Goal: Transaction & Acquisition: Subscribe to service/newsletter

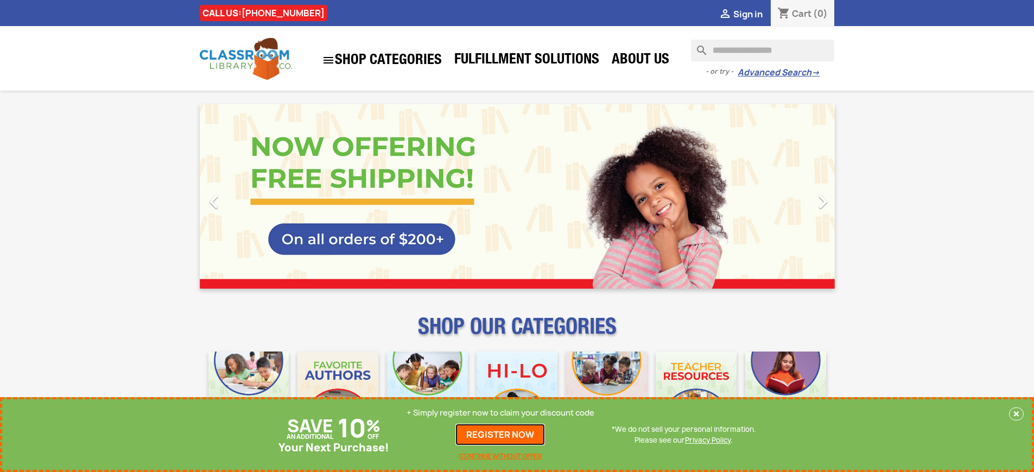
click at [500, 435] on link "REGISTER NOW" at bounding box center [500, 435] width 90 height 22
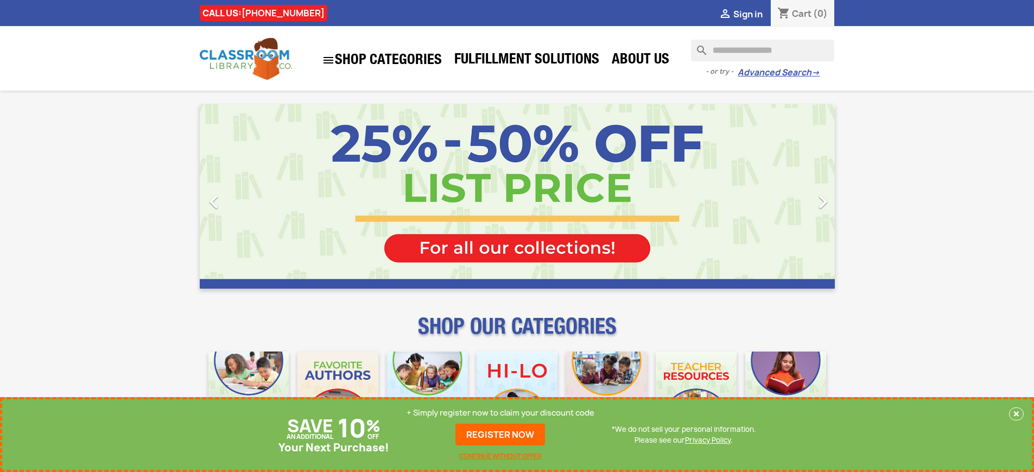
click at [500, 413] on p "+ Simply register now to claim your discount code" at bounding box center [501, 413] width 188 height 11
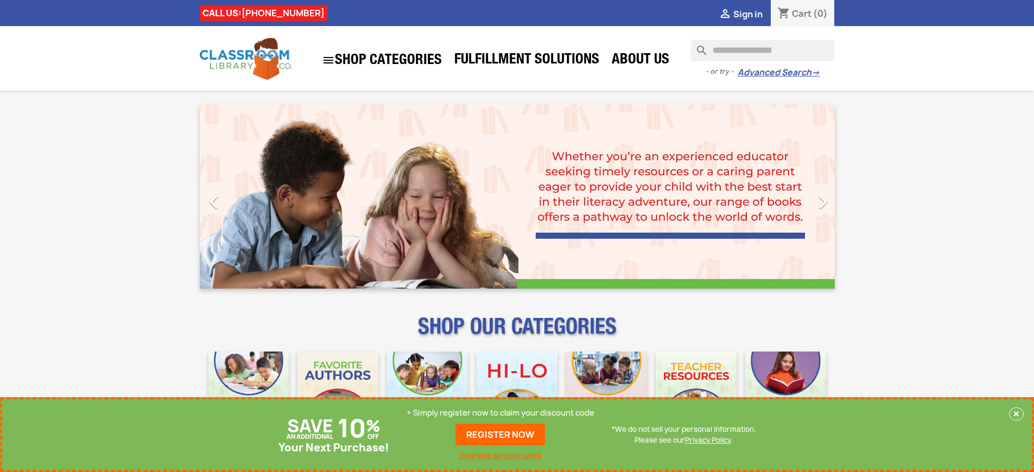
click at [500, 413] on p "+ Simply register now to claim your discount code" at bounding box center [501, 413] width 188 height 11
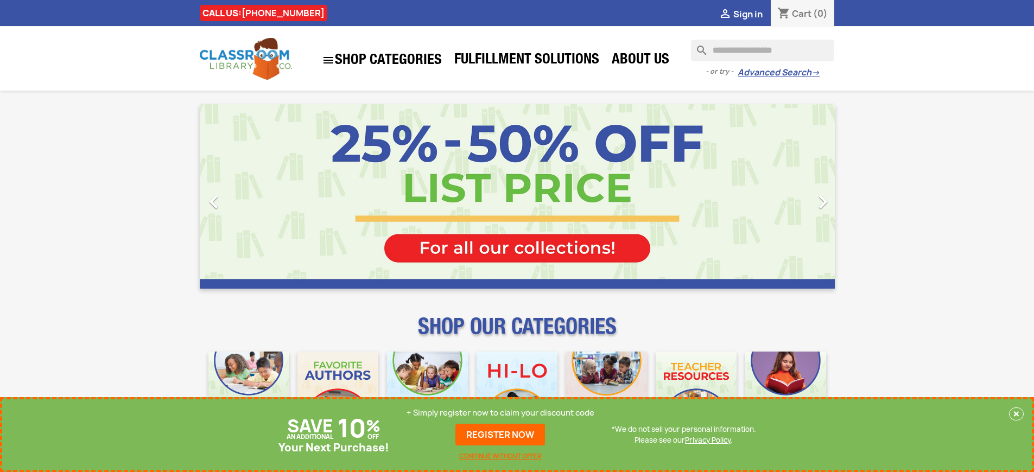
click at [500, 413] on p "+ Simply register now to claim your discount code" at bounding box center [501, 413] width 188 height 11
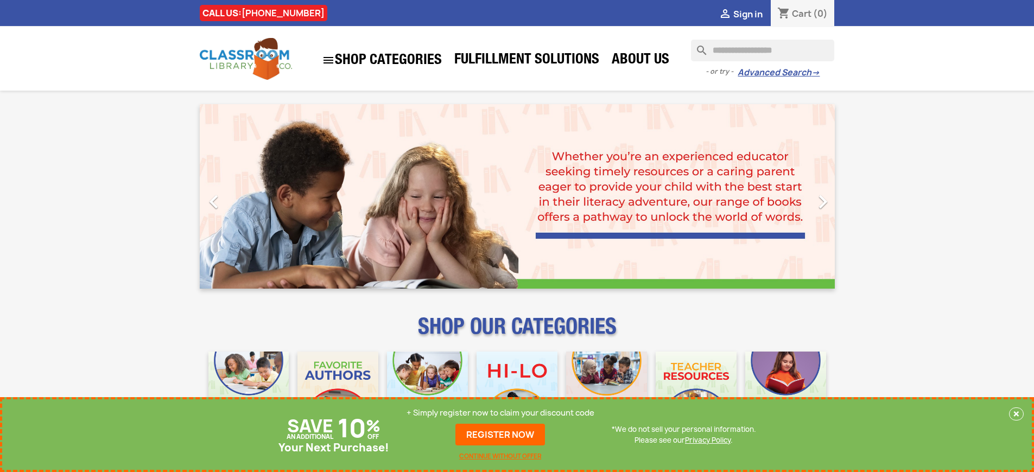
click at [500, 413] on p "+ Simply register now to claim your discount code" at bounding box center [501, 413] width 188 height 11
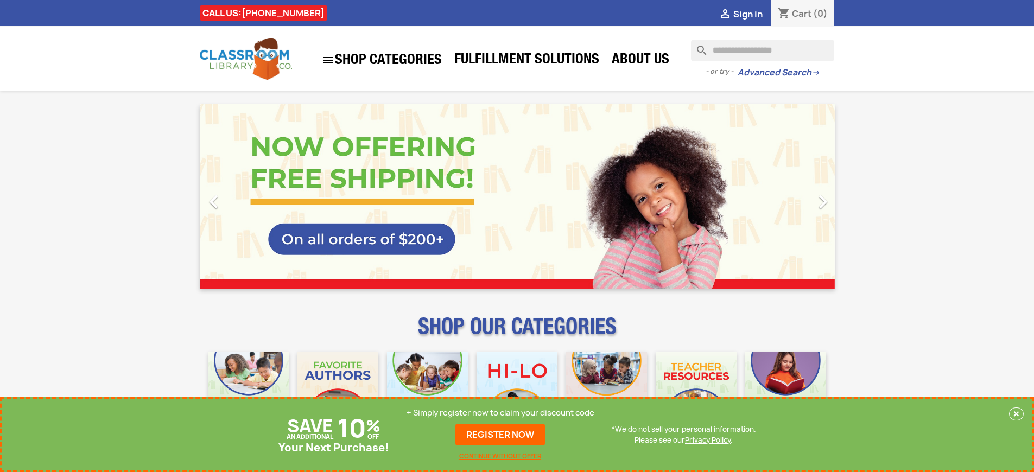
click at [500, 413] on p "+ Simply register now to claim your discount code" at bounding box center [501, 413] width 188 height 11
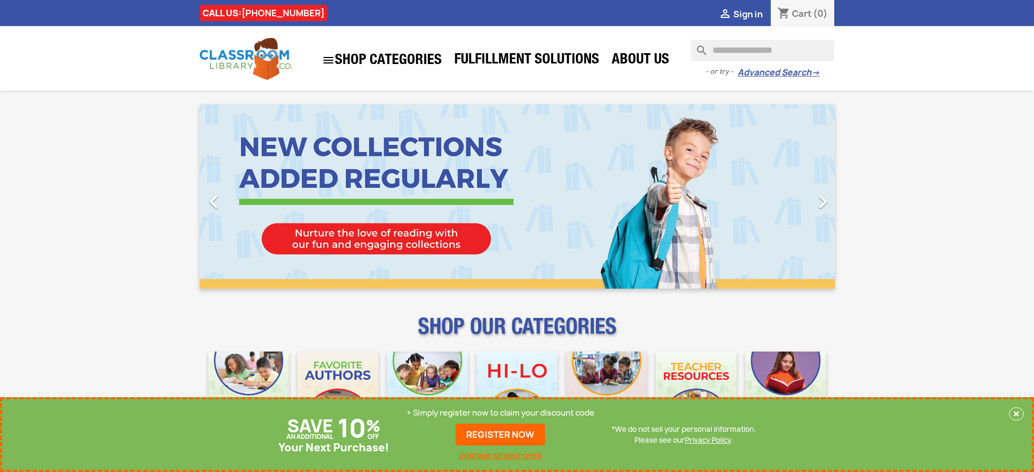
click at [500, 413] on p "+ Simply register now to claim your discount code" at bounding box center [501, 413] width 188 height 11
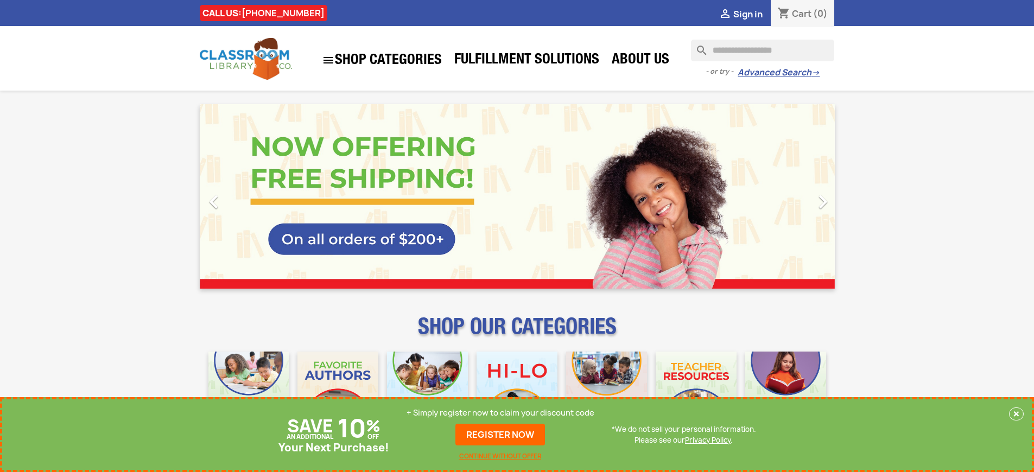
click at [500, 413] on p "+ Simply register now to claim your discount code" at bounding box center [501, 413] width 188 height 11
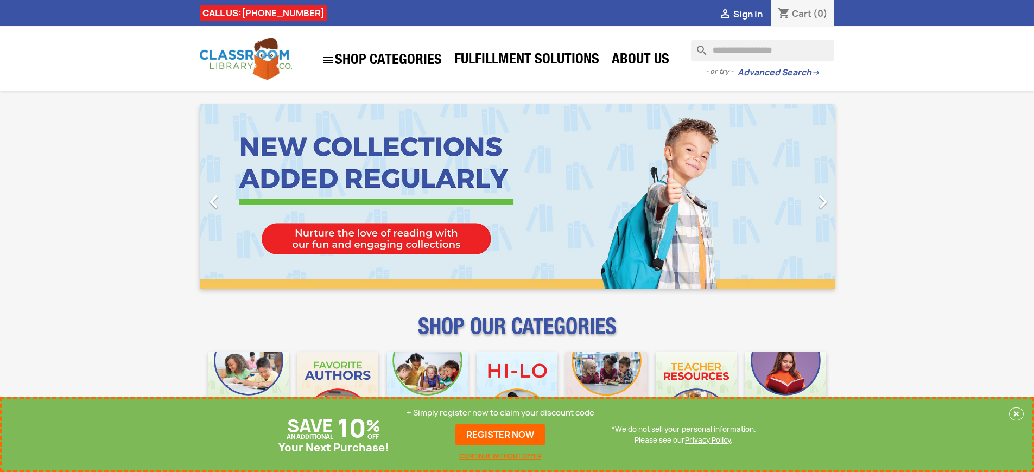
click at [500, 413] on p "+ Simply register now to claim your discount code" at bounding box center [501, 413] width 188 height 11
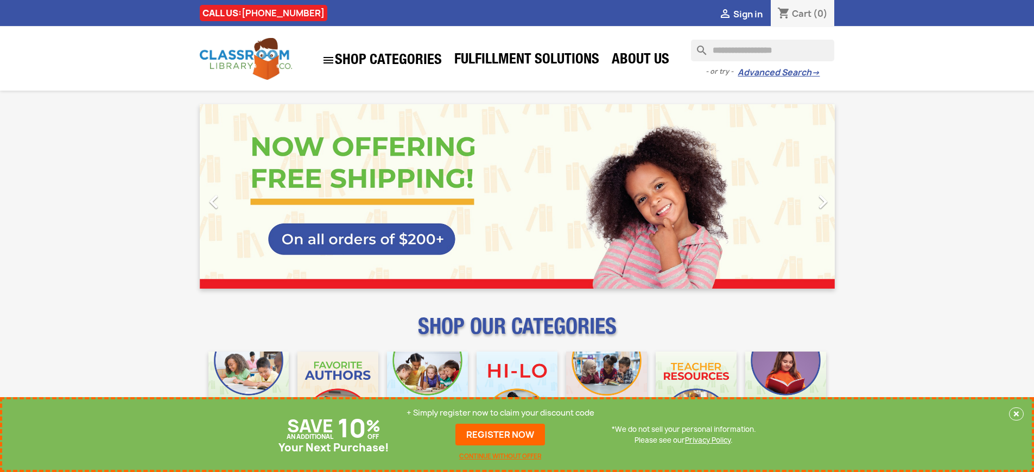
click at [500, 413] on p "+ Simply register now to claim your discount code" at bounding box center [501, 413] width 188 height 11
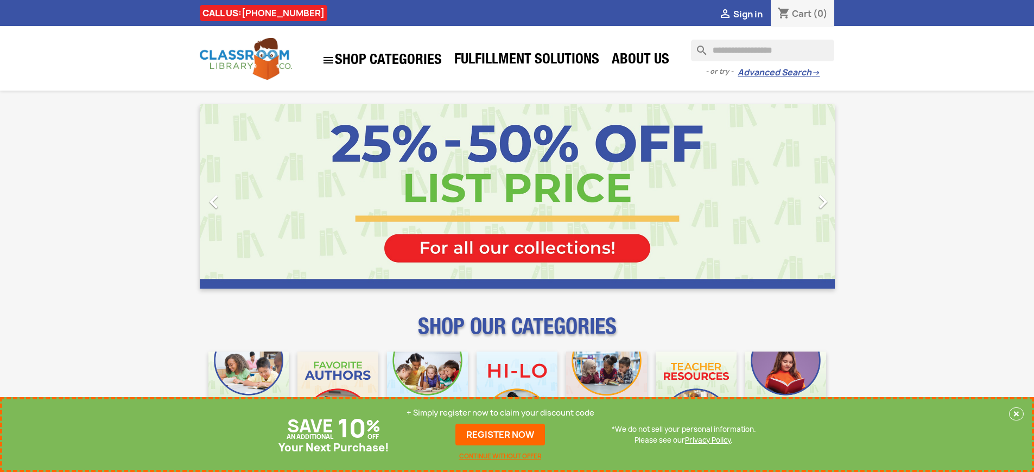
click at [500, 413] on p "+ Simply register now to claim your discount code" at bounding box center [501, 413] width 188 height 11
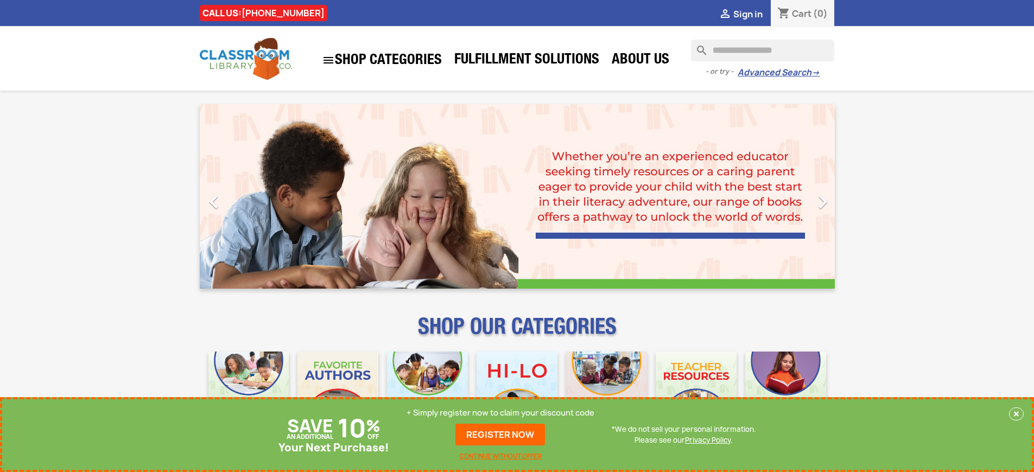
click at [500, 413] on p "+ Simply register now to claim your discount code" at bounding box center [501, 413] width 188 height 11
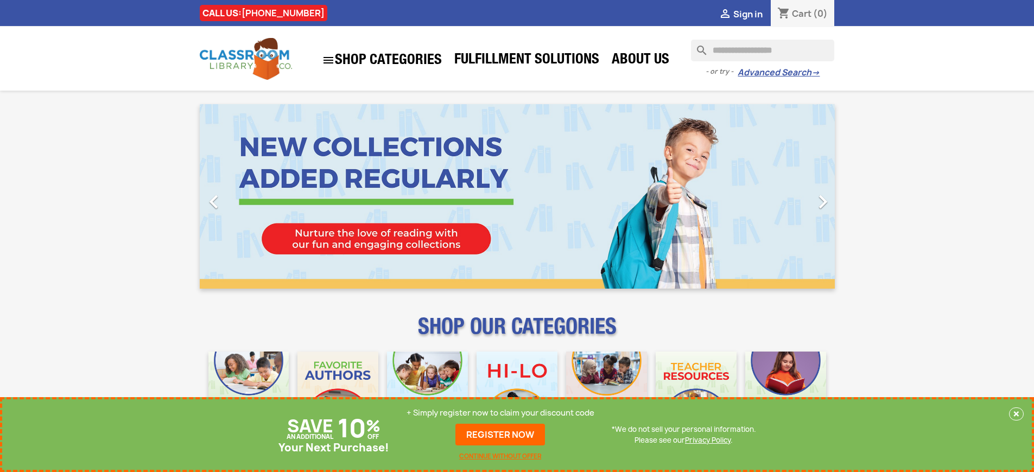
click at [500, 413] on p "+ Simply register now to claim your discount code" at bounding box center [501, 413] width 188 height 11
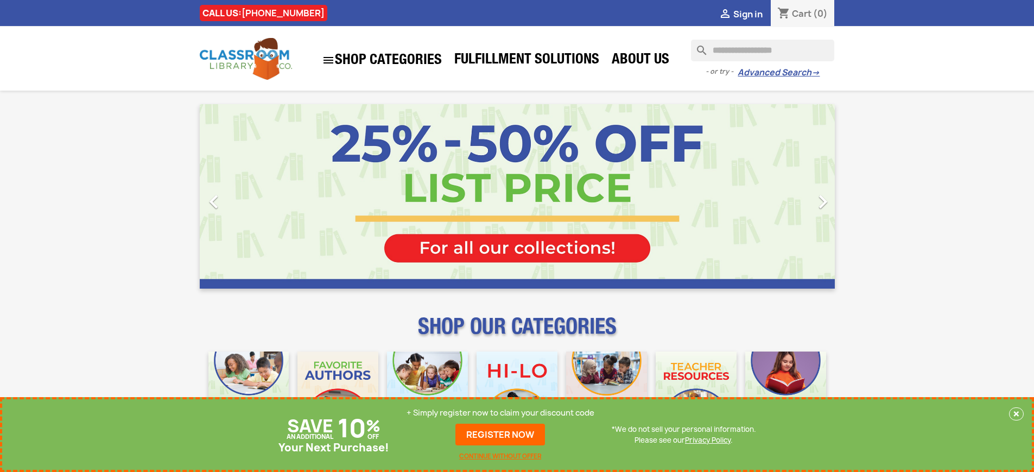
click at [500, 413] on p "+ Simply register now to claim your discount code" at bounding box center [501, 413] width 188 height 11
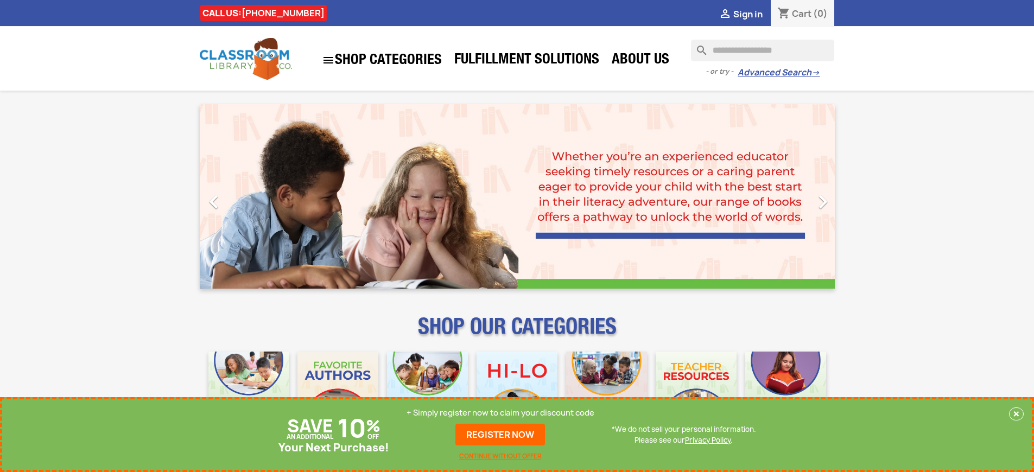
click at [500, 413] on p "+ Simply register now to claim your discount code" at bounding box center [501, 413] width 188 height 11
click at [500, 435] on link "REGISTER NOW" at bounding box center [500, 435] width 90 height 22
